Goal: Task Accomplishment & Management: Complete application form

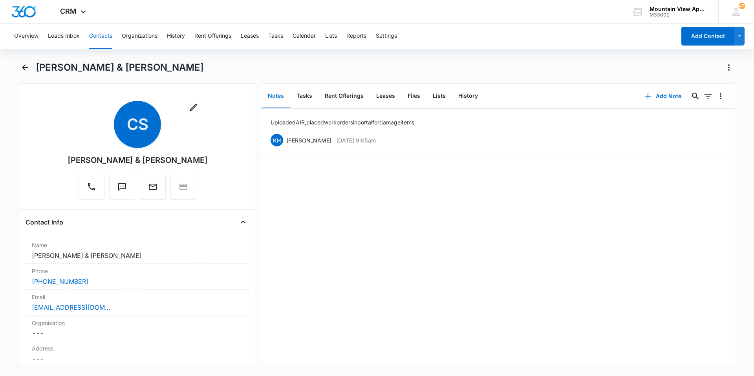
click at [95, 37] on button "Contacts" at bounding box center [100, 36] width 23 height 25
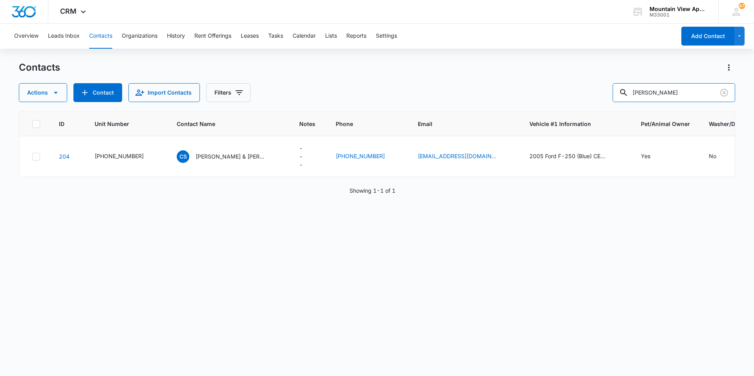
click at [590, 95] on div "Actions Contact Import Contacts Filters [PERSON_NAME]" at bounding box center [377, 92] width 716 height 19
type input "Tenaeya"
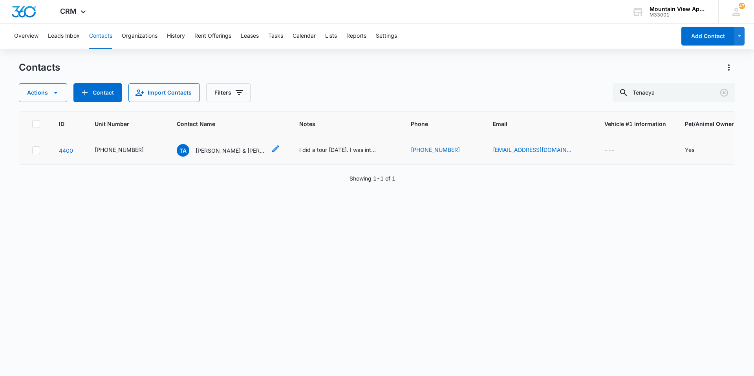
click at [238, 148] on p "[PERSON_NAME] & [PERSON_NAME]" at bounding box center [231, 150] width 71 height 8
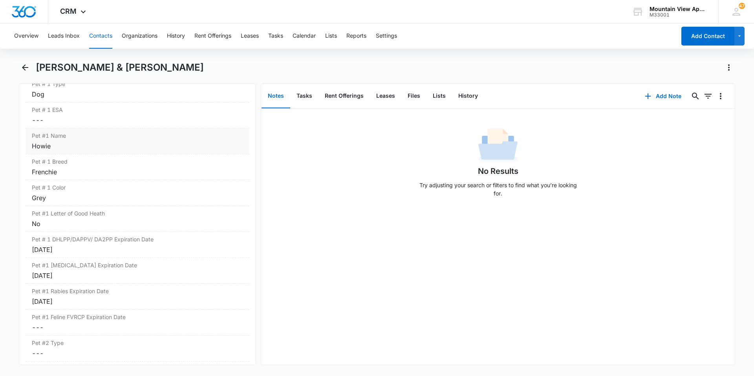
scroll to position [1139, 0]
click at [103, 226] on div "[DATE]" at bounding box center [137, 224] width 211 height 9
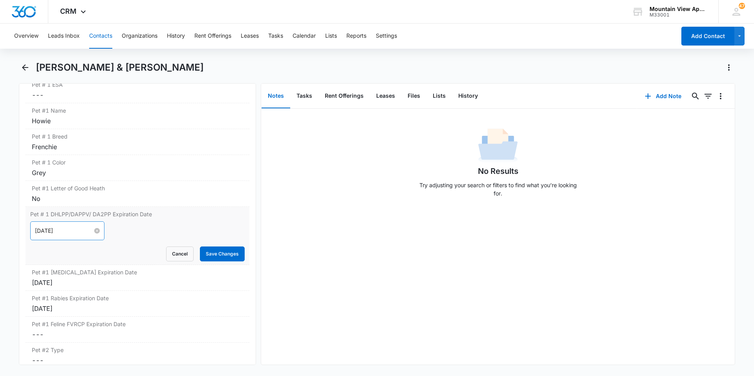
click at [73, 232] on input "[DATE]" at bounding box center [64, 231] width 58 height 9
click at [79, 233] on input at bounding box center [64, 231] width 58 height 9
click at [131, 250] on span "button" at bounding box center [133, 251] width 4 height 4
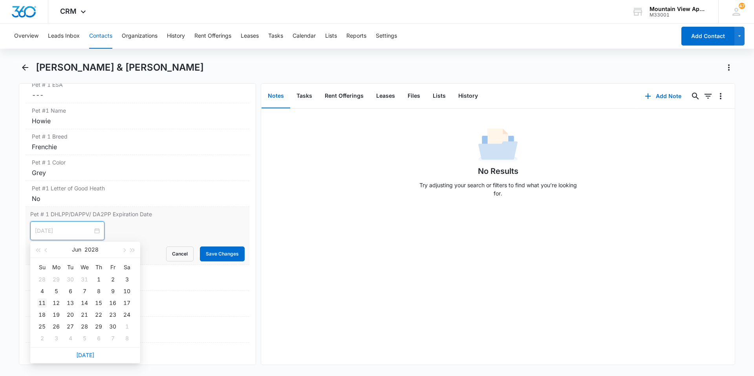
type input "[DATE]"
click at [44, 303] on div "11" at bounding box center [41, 302] width 9 height 9
click at [221, 254] on button "Save Changes" at bounding box center [222, 254] width 45 height 15
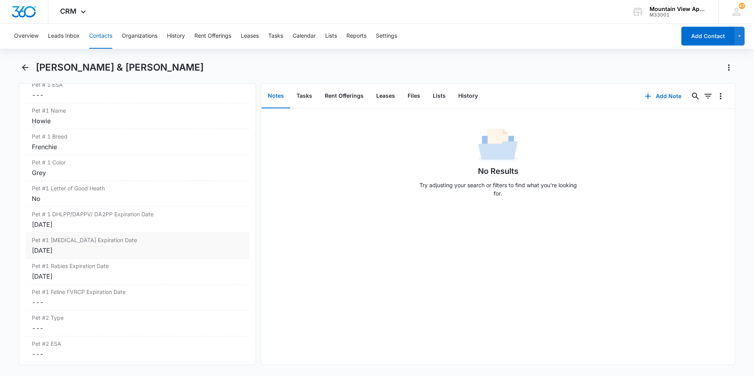
click at [92, 254] on div "[DATE]" at bounding box center [137, 250] width 211 height 9
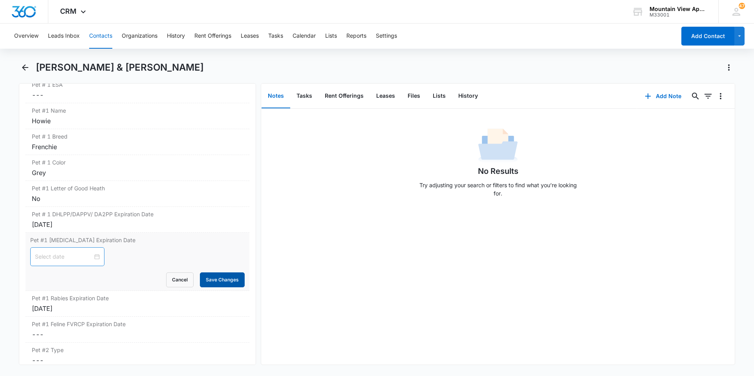
click at [202, 279] on button "Save Changes" at bounding box center [222, 280] width 45 height 15
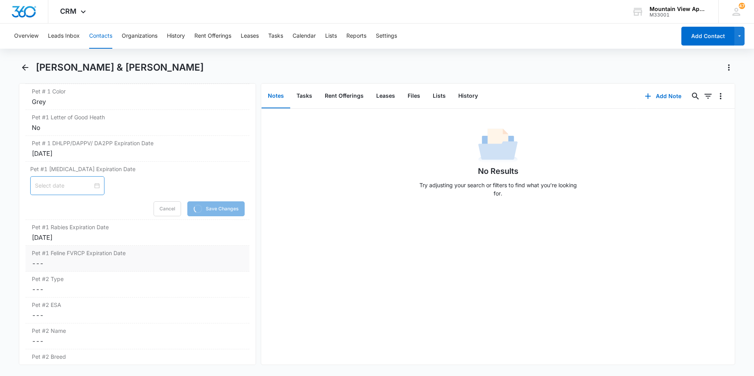
scroll to position [1217, 0]
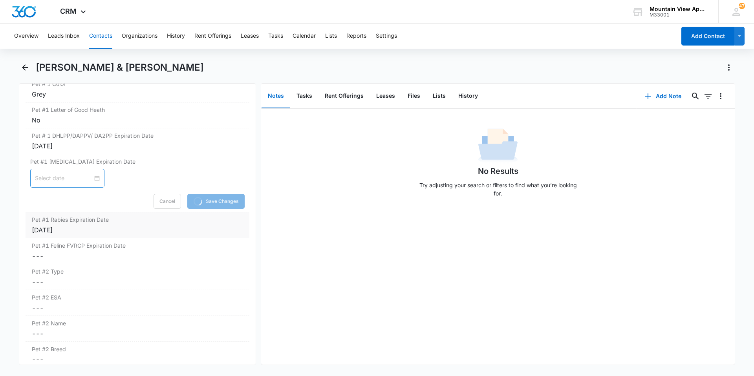
click at [84, 229] on div "[DATE]" at bounding box center [137, 229] width 211 height 9
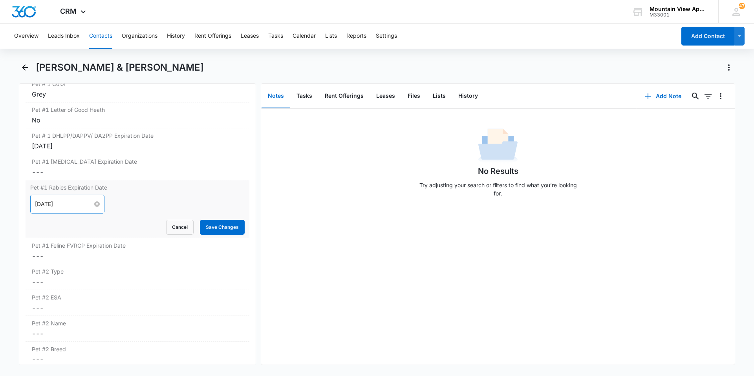
click at [81, 204] on input "[DATE]" at bounding box center [64, 204] width 58 height 9
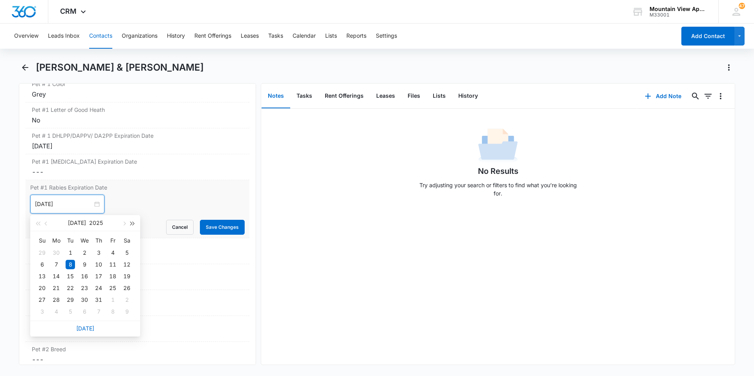
click at [131, 225] on span "button" at bounding box center [133, 224] width 4 height 4
type input "[DATE]"
click at [71, 274] on div "11" at bounding box center [70, 276] width 9 height 9
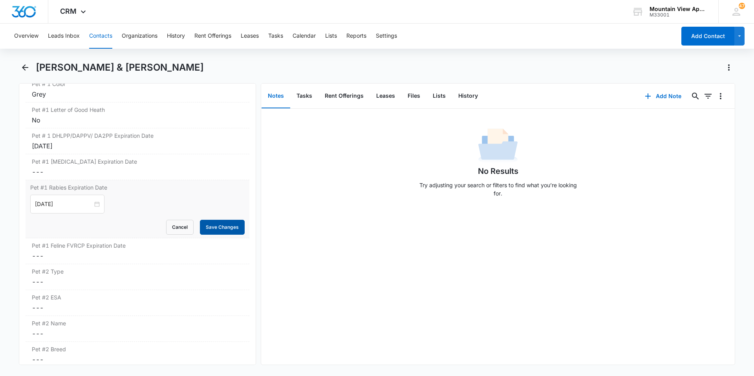
click at [217, 232] on button "Save Changes" at bounding box center [222, 227] width 45 height 15
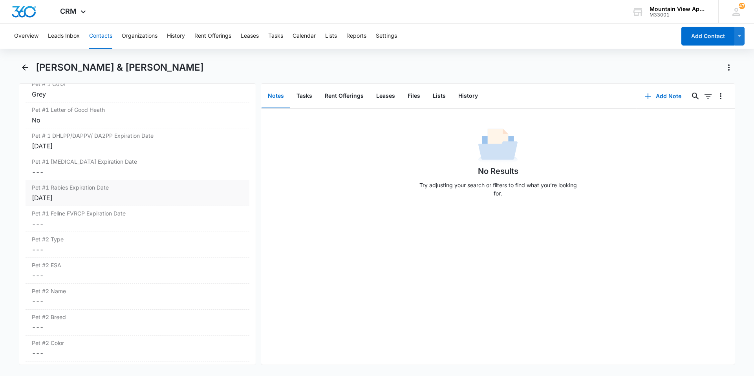
click at [83, 200] on div "[DATE]" at bounding box center [137, 197] width 211 height 9
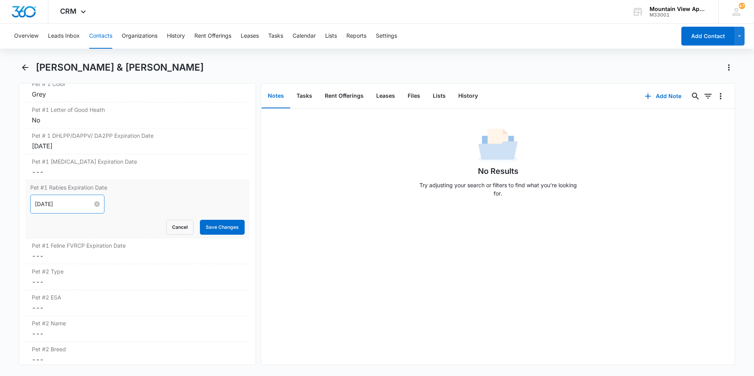
click at [78, 206] on input "[DATE]" at bounding box center [64, 204] width 58 height 9
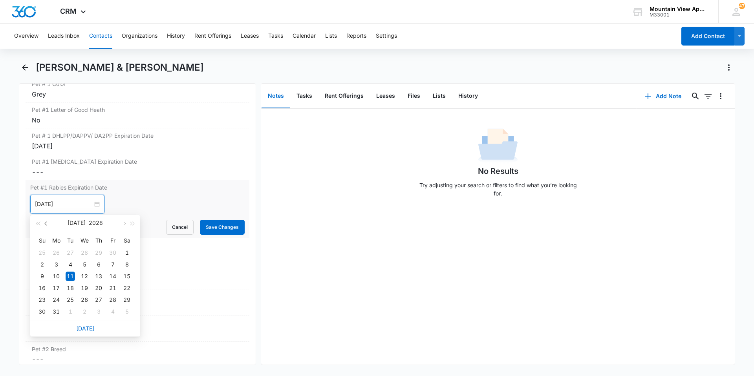
click at [49, 223] on button "button" at bounding box center [46, 223] width 9 height 16
type input "[DATE]"
click at [47, 278] on td "11" at bounding box center [42, 277] width 14 height 12
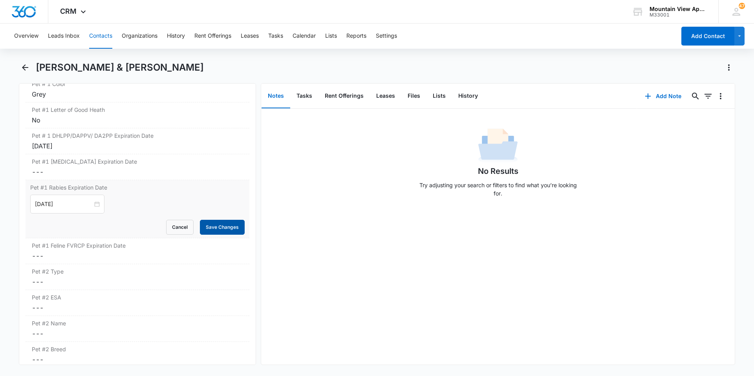
click at [204, 225] on button "Save Changes" at bounding box center [222, 227] width 45 height 15
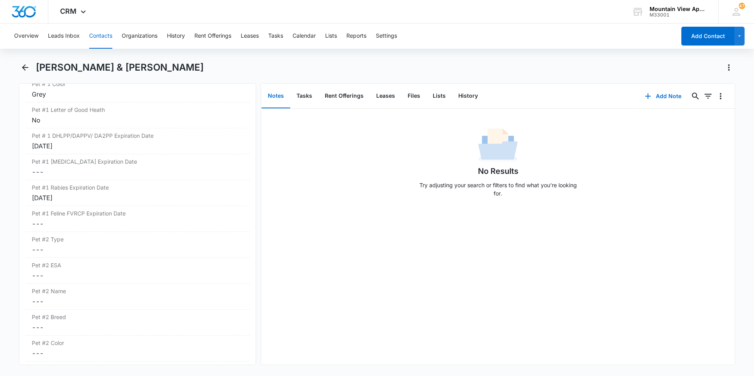
click at [99, 27] on button "Contacts" at bounding box center [100, 36] width 23 height 25
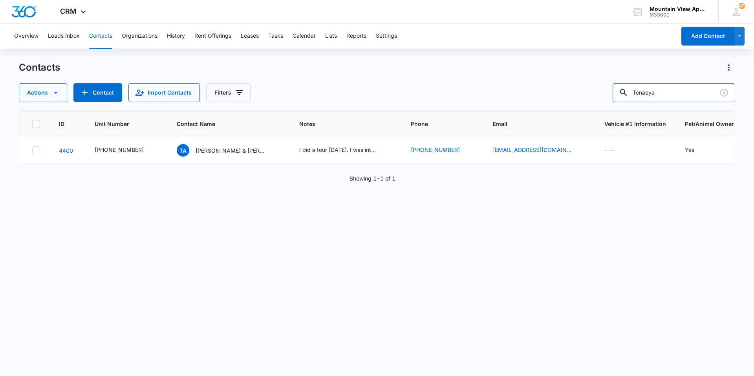
drag, startPoint x: 666, startPoint y: 89, endPoint x: 543, endPoint y: 89, distance: 122.1
click at [564, 91] on div "Actions Contact Import Contacts Filters Tenaeya" at bounding box center [377, 92] width 716 height 19
type input "[PERSON_NAME]"
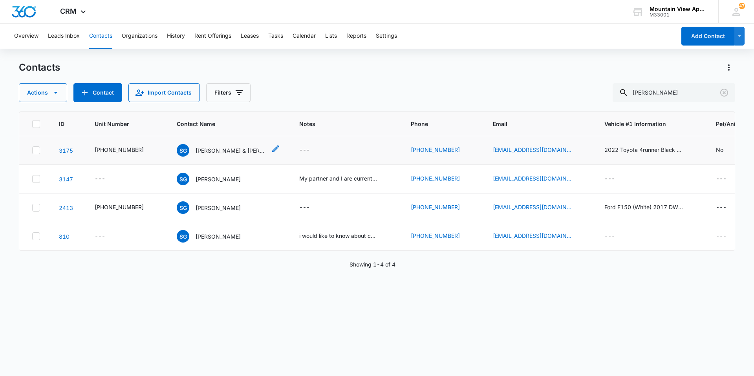
click at [232, 155] on div "SG [PERSON_NAME] & [PERSON_NAME]" at bounding box center [222, 150] width 90 height 13
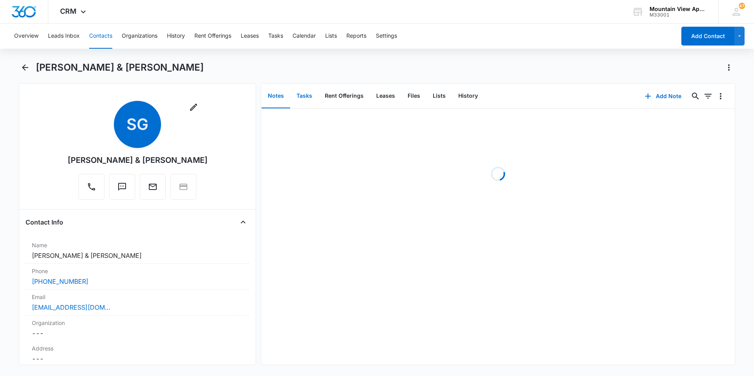
click at [302, 101] on button "Tasks" at bounding box center [304, 96] width 28 height 24
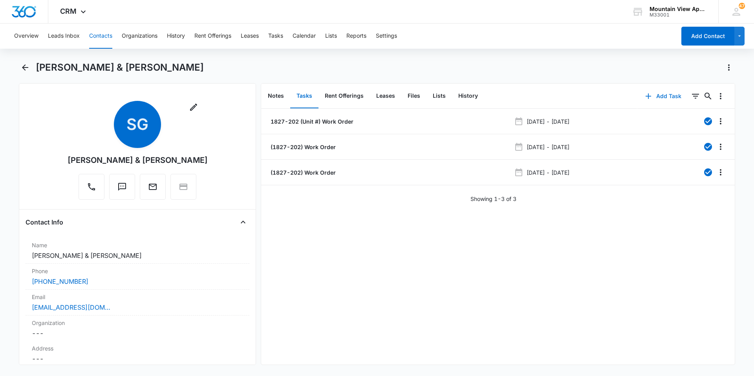
click at [651, 98] on button "Add Task" at bounding box center [663, 96] width 52 height 19
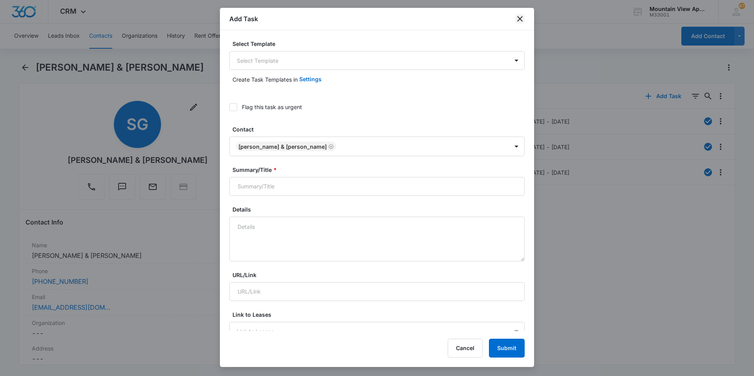
click at [518, 19] on icon "close" at bounding box center [519, 18] width 9 height 9
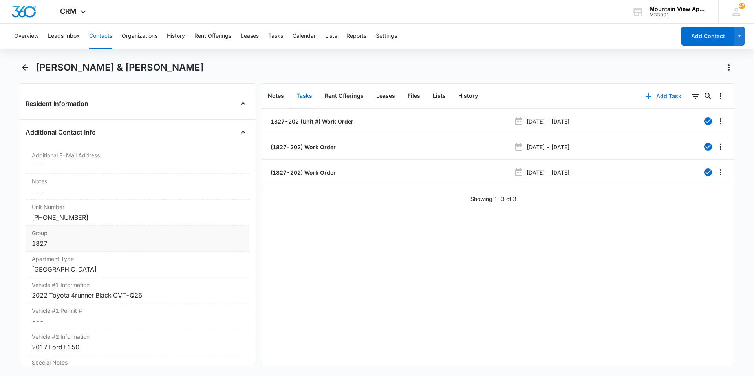
scroll to position [628, 0]
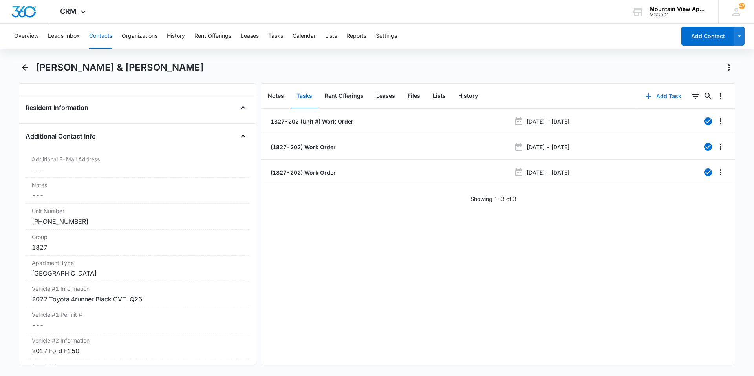
click at [651, 96] on button "Add Task" at bounding box center [663, 96] width 52 height 19
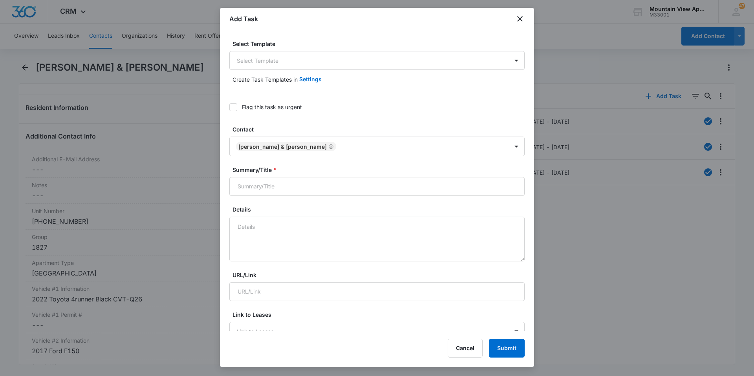
type input "[DATE]"
click at [352, 66] on body "CRM Apps Reputation Websites Forms CRM Email Social Content Ads Intelligence Fi…" at bounding box center [377, 188] width 754 height 376
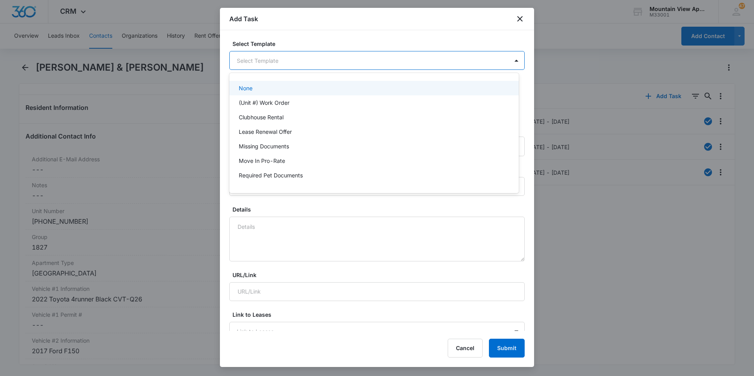
click at [318, 104] on div "(Unit #) Work Order" at bounding box center [373, 103] width 269 height 8
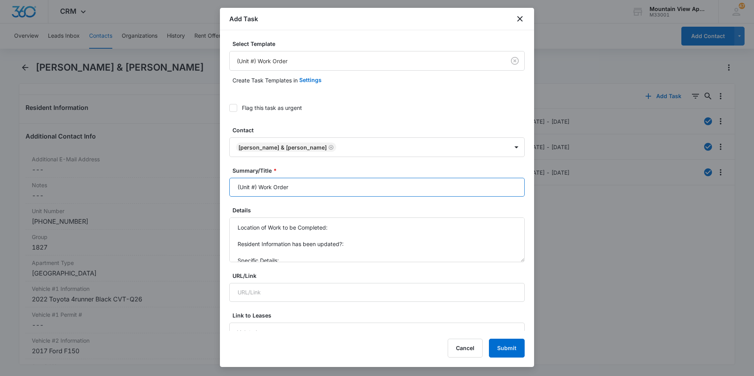
drag, startPoint x: 258, startPoint y: 187, endPoint x: 123, endPoint y: 215, distance: 137.3
click at [193, 207] on body "CRM Apps Reputation Websites Forms CRM Email Social Content Ads Intelligence Fi…" at bounding box center [377, 188] width 754 height 376
type input "1827-202 - Work Order"
click at [357, 225] on textarea "Location of Work to be Completed: Resident Information has been updated?: Speci…" at bounding box center [376, 240] width 295 height 45
click at [321, 233] on textarea "Location of Work to be Completed: Hot Water Resident Information has been updat…" at bounding box center [376, 240] width 295 height 45
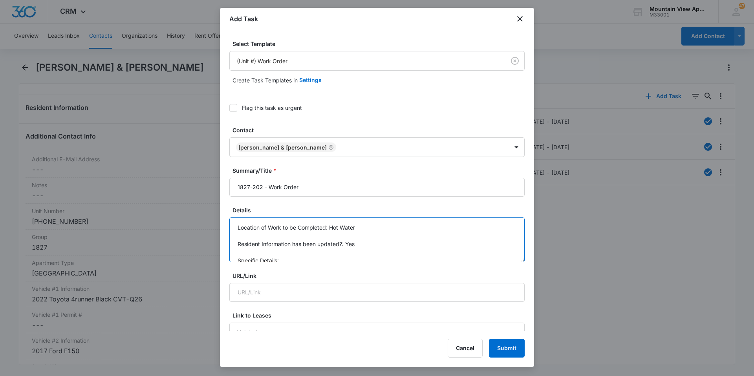
click at [372, 226] on textarea "Location of Work to be Completed: Hot Water Resident Information has been updat…" at bounding box center [376, 240] width 295 height 45
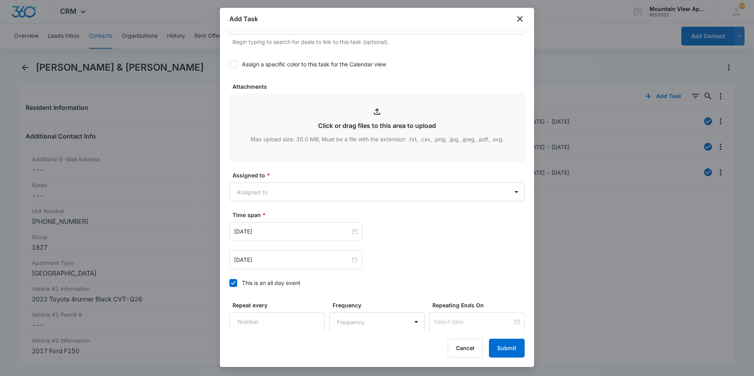
scroll to position [425, 0]
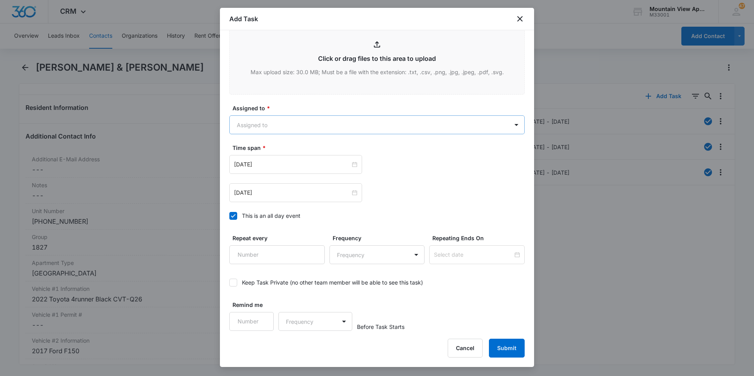
type textarea "Location of Work to be Completed: Hot Water Heater Resident Information has bee…"
click at [321, 130] on body "CRM Apps Reputation Websites Forms CRM Email Social Content Ads Intelligence Fi…" at bounding box center [377, 188] width 754 height 376
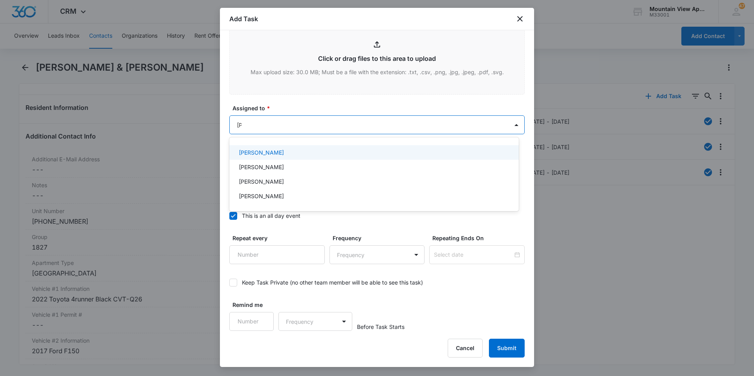
type input "kent"
click at [340, 107] on div at bounding box center [377, 188] width 754 height 376
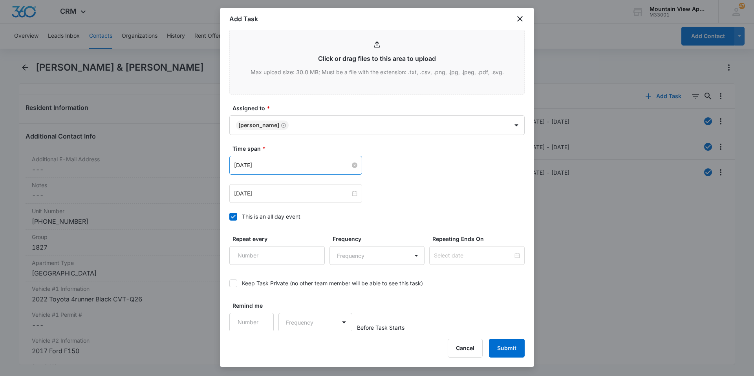
click at [307, 168] on input "[DATE]" at bounding box center [292, 165] width 116 height 9
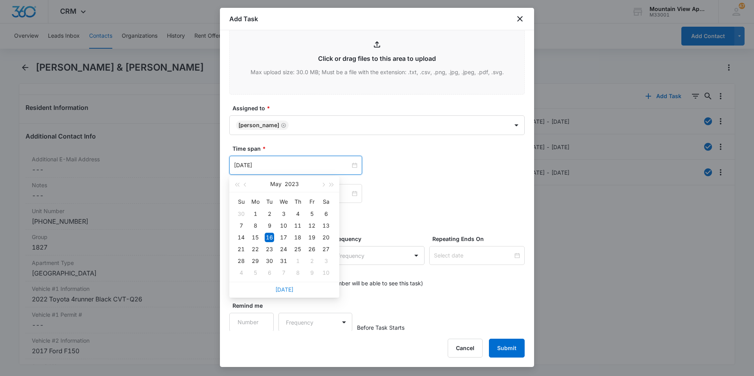
click at [285, 289] on link "[DATE]" at bounding box center [284, 289] width 18 height 7
type input "[DATE]"
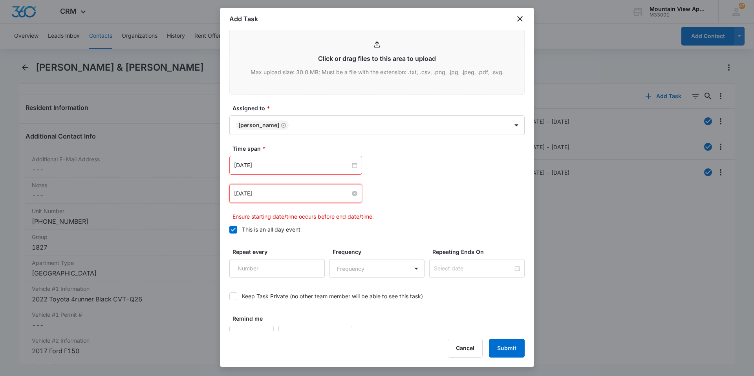
click at [294, 196] on input "[DATE]" at bounding box center [292, 193] width 116 height 9
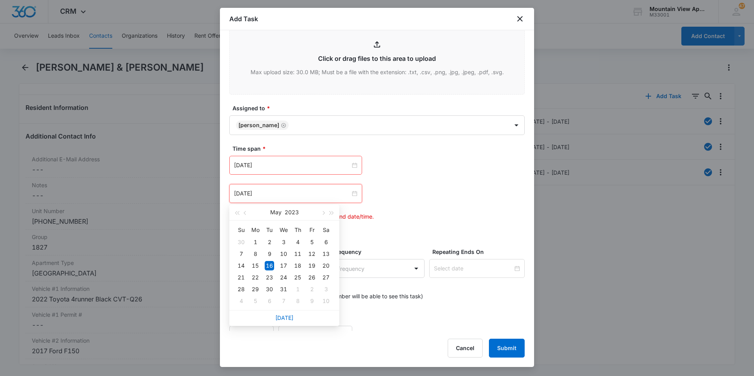
type input "[DATE]"
click at [292, 168] on input "[DATE]" at bounding box center [292, 165] width 116 height 9
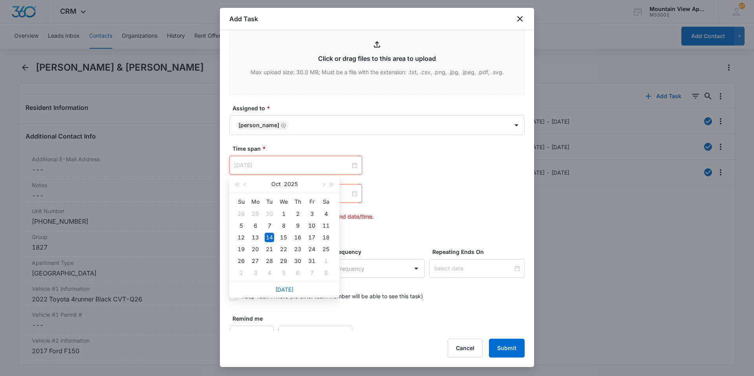
type input "[DATE]"
click at [312, 226] on div "10" at bounding box center [311, 225] width 9 height 9
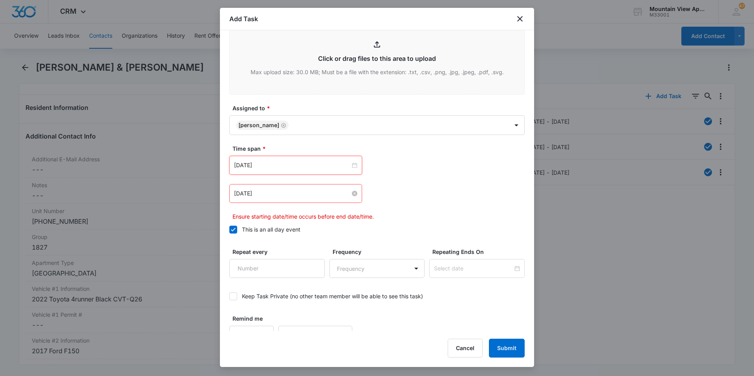
click at [307, 192] on input "[DATE]" at bounding box center [292, 193] width 116 height 9
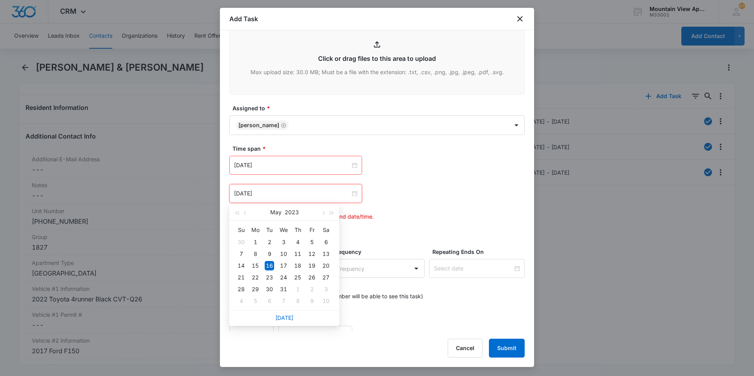
drag, startPoint x: 282, startPoint y: 320, endPoint x: 286, endPoint y: 293, distance: 27.5
click at [282, 320] on link "[DATE]" at bounding box center [284, 318] width 18 height 7
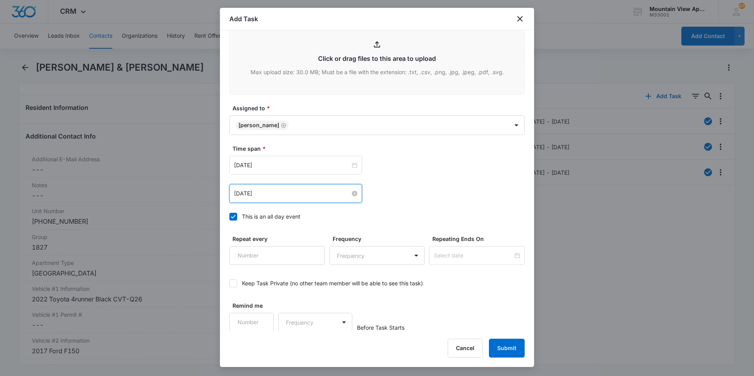
click at [287, 192] on input "[DATE]" at bounding box center [292, 193] width 116 height 9
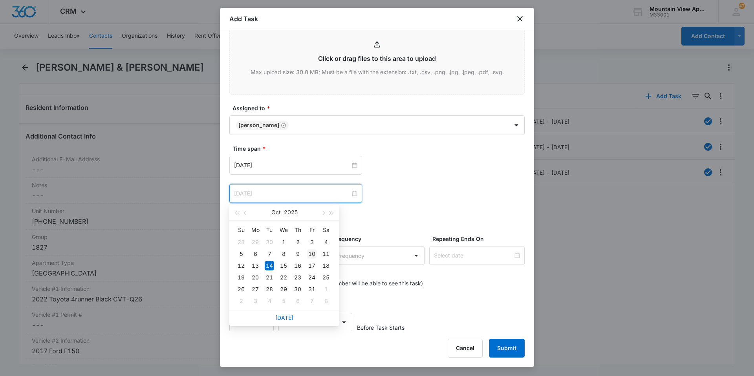
type input "[DATE]"
click at [312, 256] on div "10" at bounding box center [311, 253] width 9 height 9
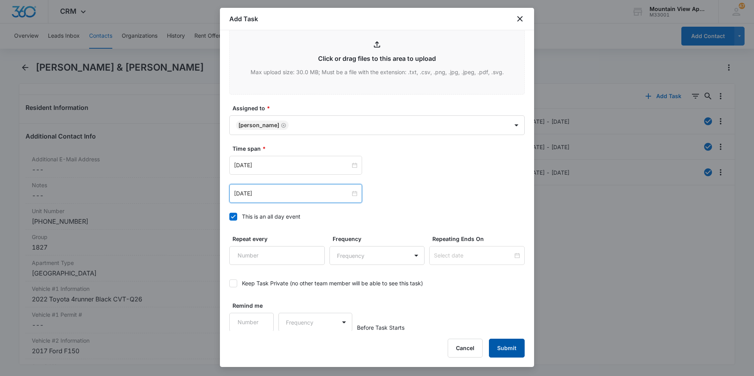
click at [508, 339] on button "Submit" at bounding box center [507, 348] width 36 height 19
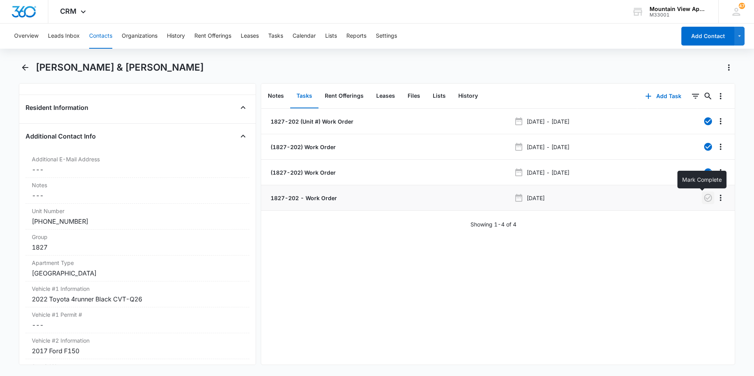
click at [703, 196] on icon "button" at bounding box center [707, 197] width 9 height 9
